Goal: Transaction & Acquisition: Purchase product/service

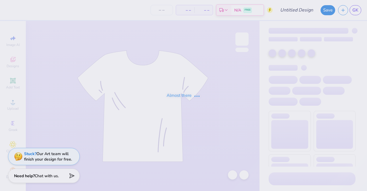
type input "Option 1: taking the train"
type input "25"
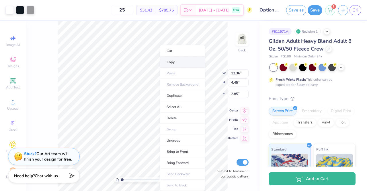
click at [179, 58] on li "Copy" at bounding box center [182, 62] width 45 height 11
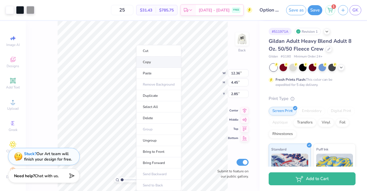
click at [150, 63] on li "Copy" at bounding box center [158, 62] width 45 height 11
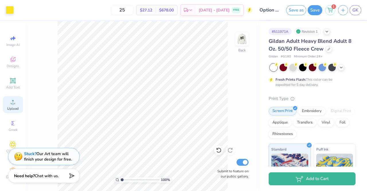
click at [9, 100] on icon at bounding box center [12, 101] width 7 height 7
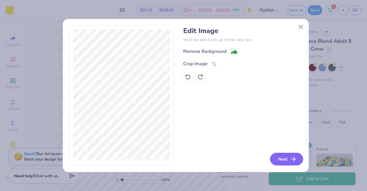
click at [283, 158] on button "Next" at bounding box center [286, 159] width 33 height 13
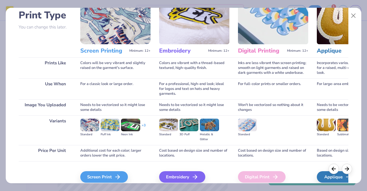
scroll to position [66, 0]
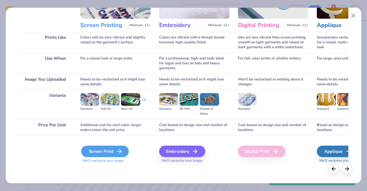
click at [104, 152] on div "Screen Print" at bounding box center [105, 151] width 48 height 11
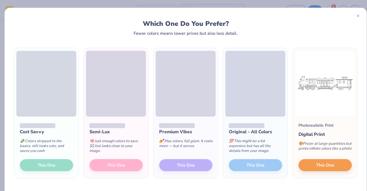
scroll to position [17, 0]
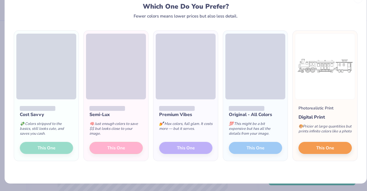
click at [36, 150] on div "Cost Savvy 💸 Colors stripped to the basics, still looks cute, and saves you cas…" at bounding box center [46, 129] width 65 height 61
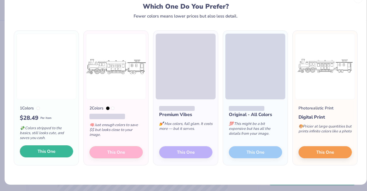
click at [61, 151] on button "This One" at bounding box center [46, 151] width 53 height 12
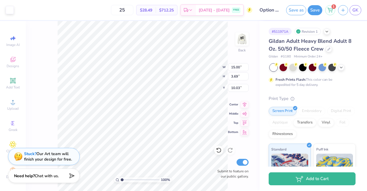
type input "2.28"
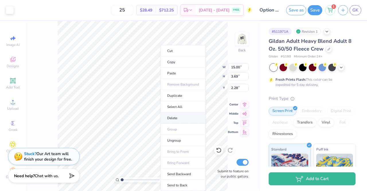
click at [182, 113] on li "Delete" at bounding box center [183, 118] width 45 height 11
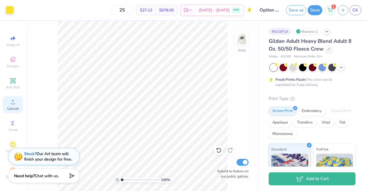
click at [9, 101] on icon at bounding box center [12, 101] width 7 height 7
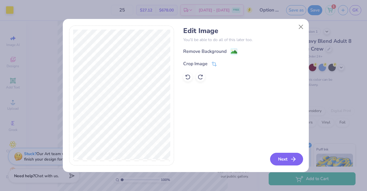
click at [297, 162] on icon "button" at bounding box center [293, 159] width 7 height 7
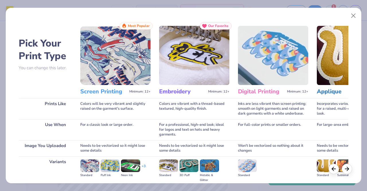
scroll to position [66, 0]
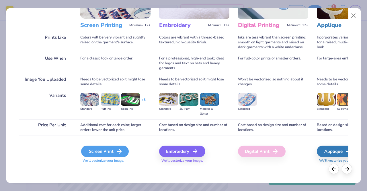
click at [96, 151] on div "Screen Print" at bounding box center [105, 151] width 48 height 11
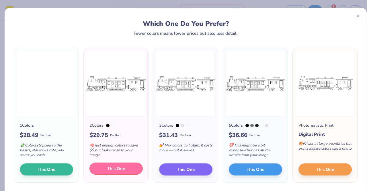
click at [107, 166] on span "This One" at bounding box center [116, 168] width 18 height 7
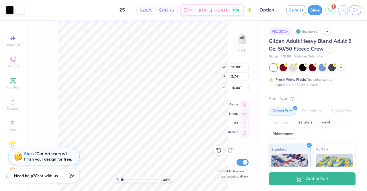
drag, startPoint x: 139, startPoint y: 107, endPoint x: 141, endPoint y: 65, distance: 42.5
drag, startPoint x: 141, startPoint y: 65, endPoint x: 123, endPoint y: 107, distance: 45.6
click at [123, 107] on div at bounding box center [183, 95] width 367 height 191
type input "3.00"
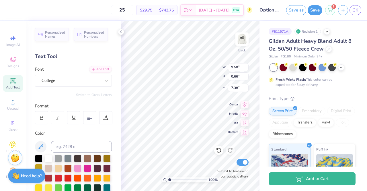
click at [42, 168] on div at bounding box center [38, 167] width 7 height 7
click at [243, 37] on img at bounding box center [242, 39] width 23 height 23
click at [42, 167] on div at bounding box center [38, 167] width 7 height 7
type textarea "[GEOGRAPHIC_DATA],"
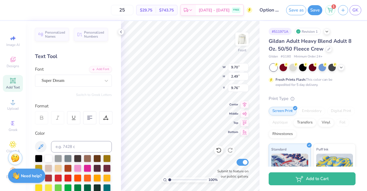
scroll to position [5, 1]
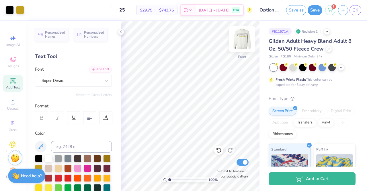
click at [242, 40] on img at bounding box center [242, 39] width 23 height 23
